Goal: Transaction & Acquisition: Purchase product/service

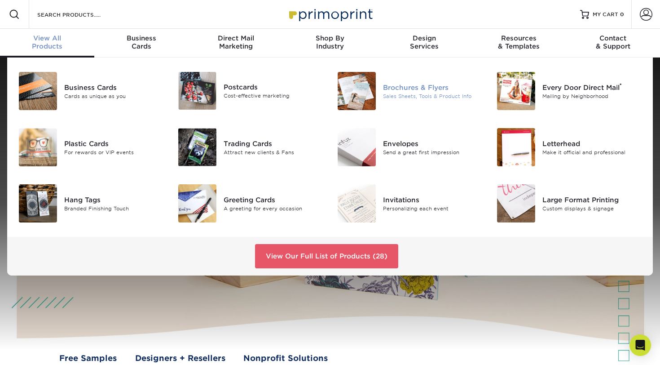
click at [364, 88] on img at bounding box center [357, 91] width 38 height 38
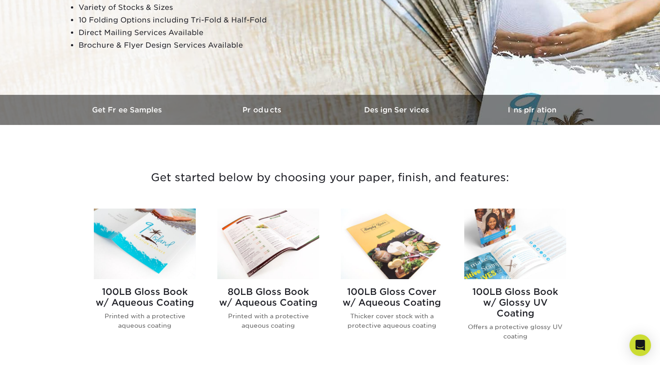
scroll to position [198, 0]
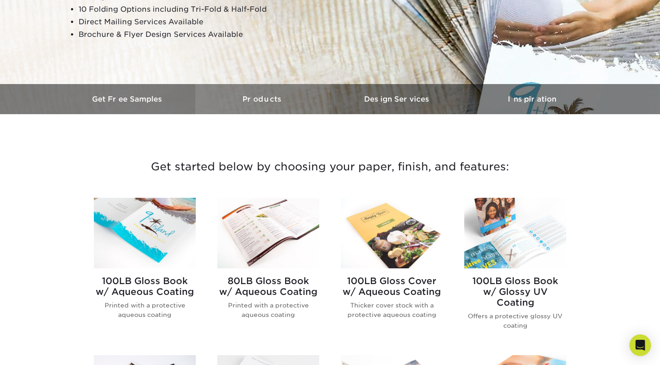
click at [264, 105] on link "Products" at bounding box center [262, 99] width 135 height 30
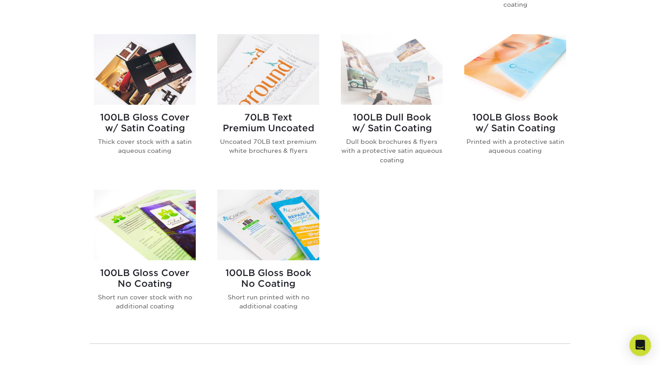
scroll to position [519, 0]
click at [135, 77] on img at bounding box center [145, 69] width 102 height 71
